Goal: Navigation & Orientation: Find specific page/section

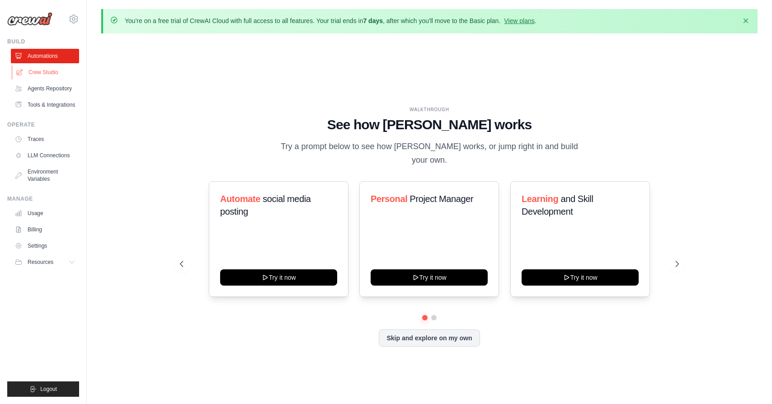
click at [45, 75] on link "Crew Studio" at bounding box center [46, 72] width 68 height 14
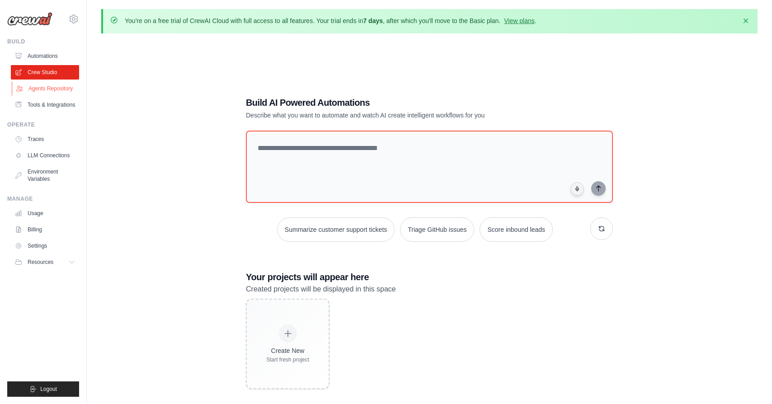
click at [44, 89] on link "Agents Repository" at bounding box center [46, 88] width 68 height 14
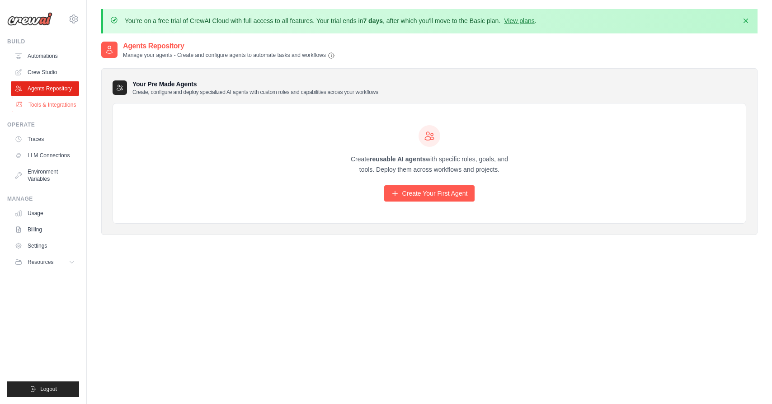
click at [52, 107] on link "Tools & Integrations" at bounding box center [46, 105] width 68 height 14
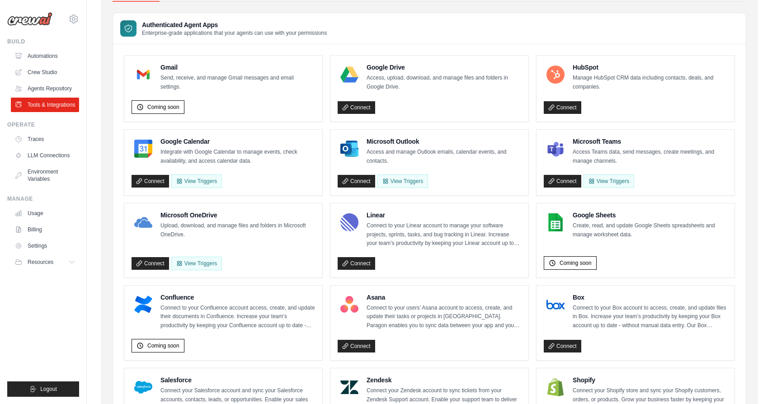
scroll to position [87, 0]
